Goal: Obtain resource: Download file/media

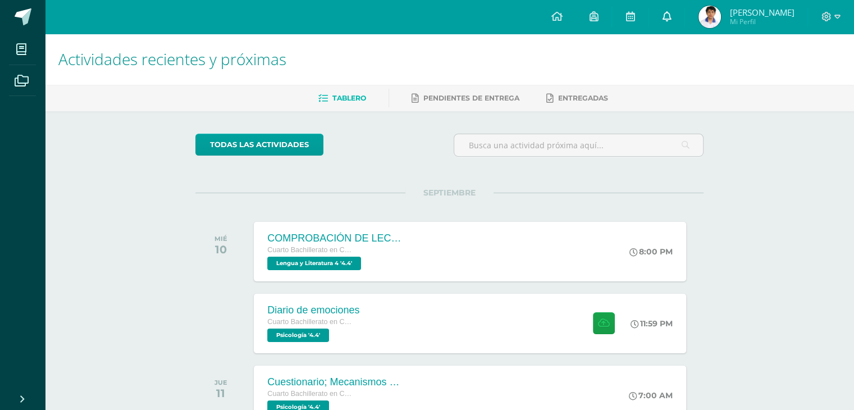
click at [666, 16] on link at bounding box center [666, 17] width 36 height 34
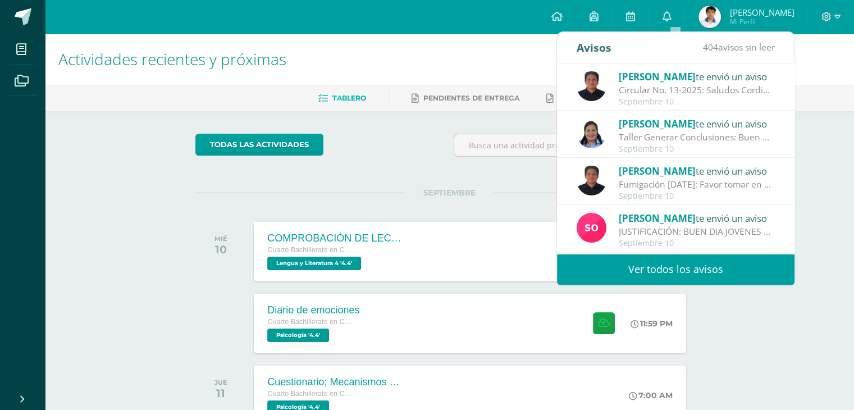
click at [721, 85] on div "Circular No. 13-2025: Saludos Cordiales, por este medio se hace notificación el…" at bounding box center [697, 90] width 156 height 13
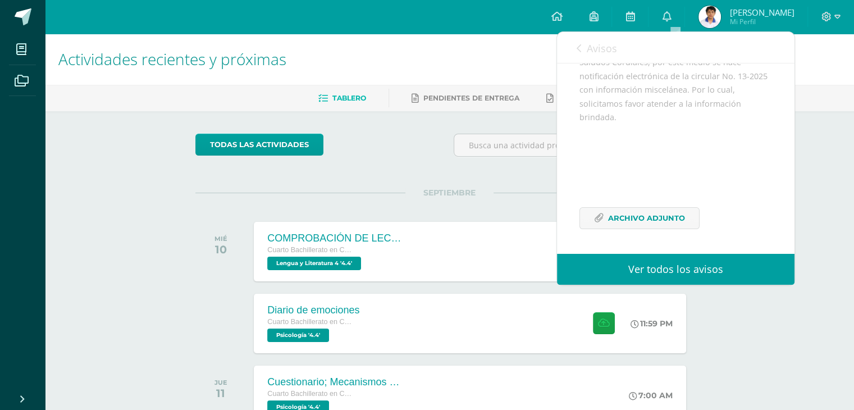
scroll to position [136, 0]
click at [620, 203] on div "Saludos Cordiales, por este medio se hace notificación electrónica de la circul…" at bounding box center [675, 149] width 193 height 187
click at [622, 209] on div "Saludos Cordiales, por este medio se hace notificación electrónica de la circul…" at bounding box center [675, 149] width 193 height 187
click at [615, 214] on span "Archivo Adjunto" at bounding box center [646, 218] width 77 height 21
